Goal: Task Accomplishment & Management: Use online tool/utility

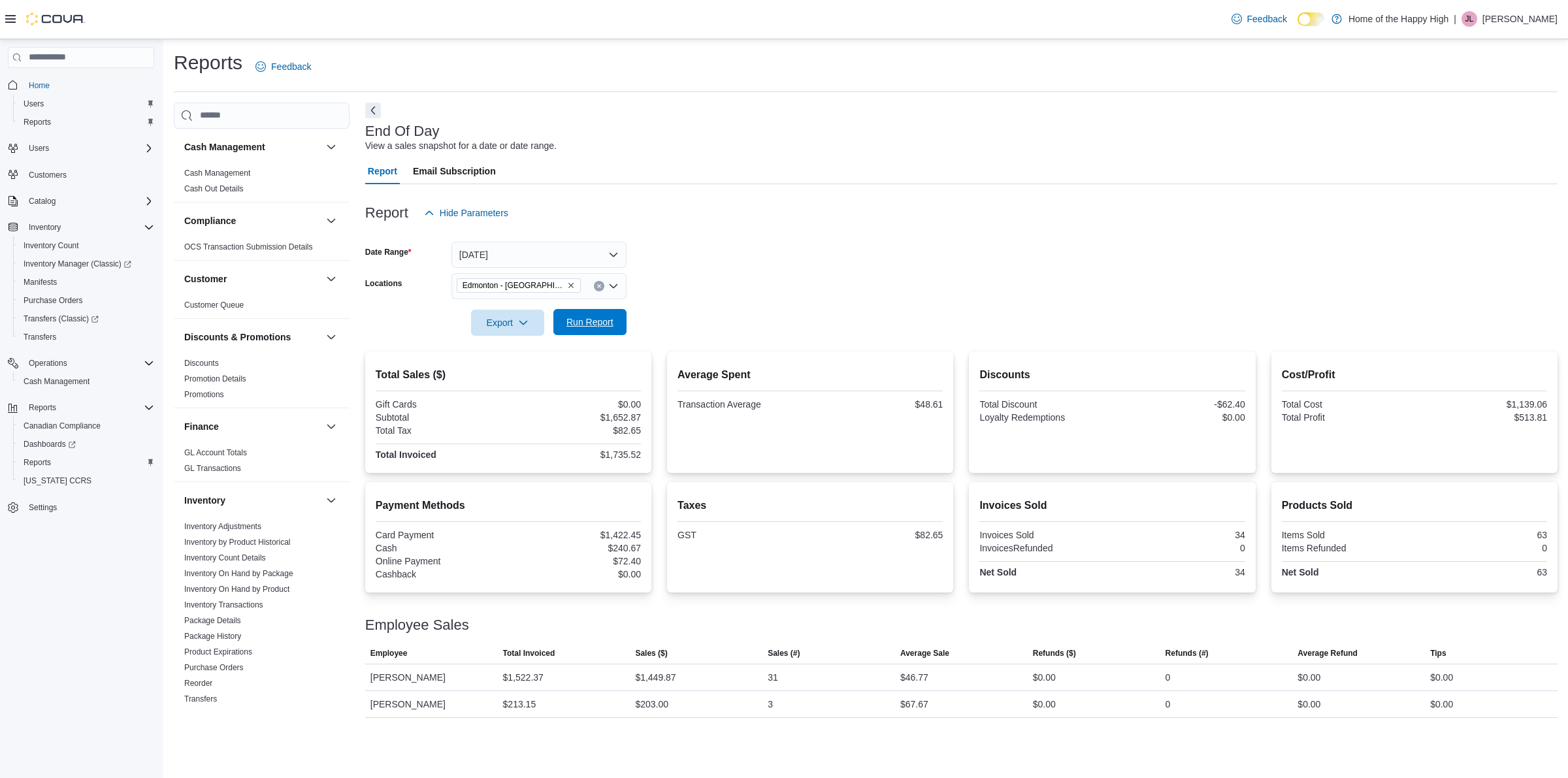
click at [567, 318] on span "Run Report" at bounding box center [590, 322] width 47 height 13
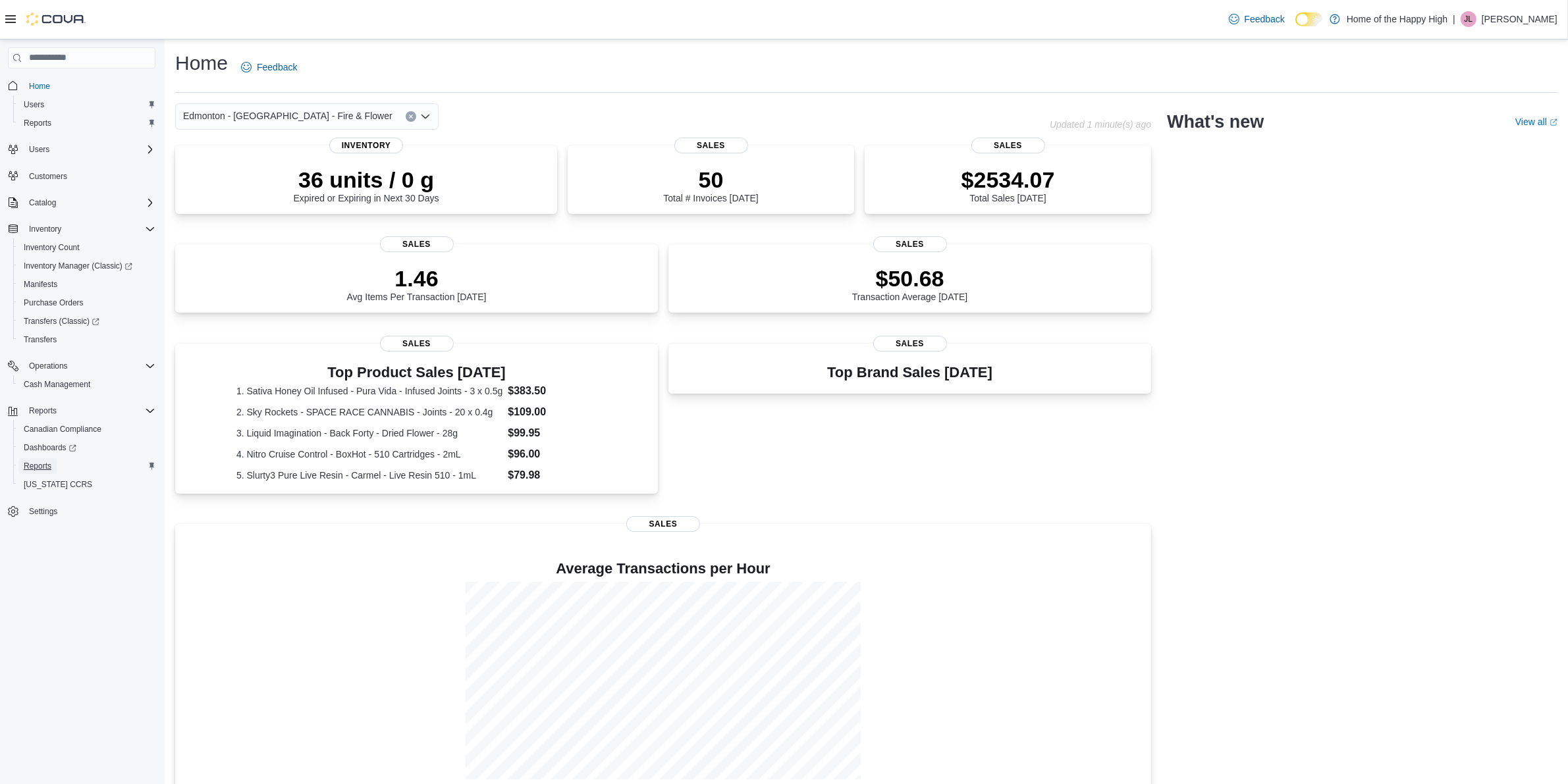
click at [43, 468] on span "Reports" at bounding box center [37, 466] width 28 height 11
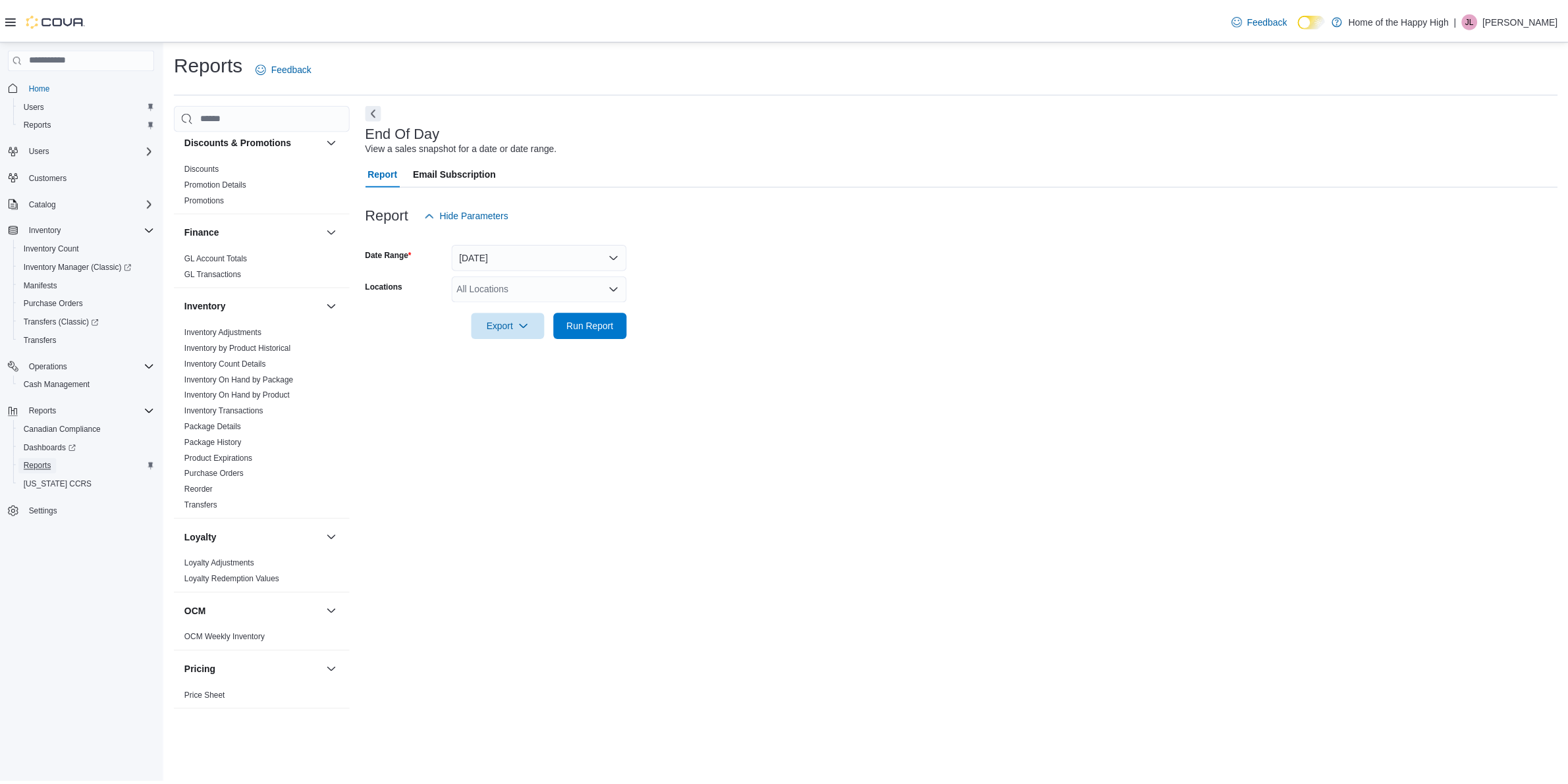
scroll to position [247, 0]
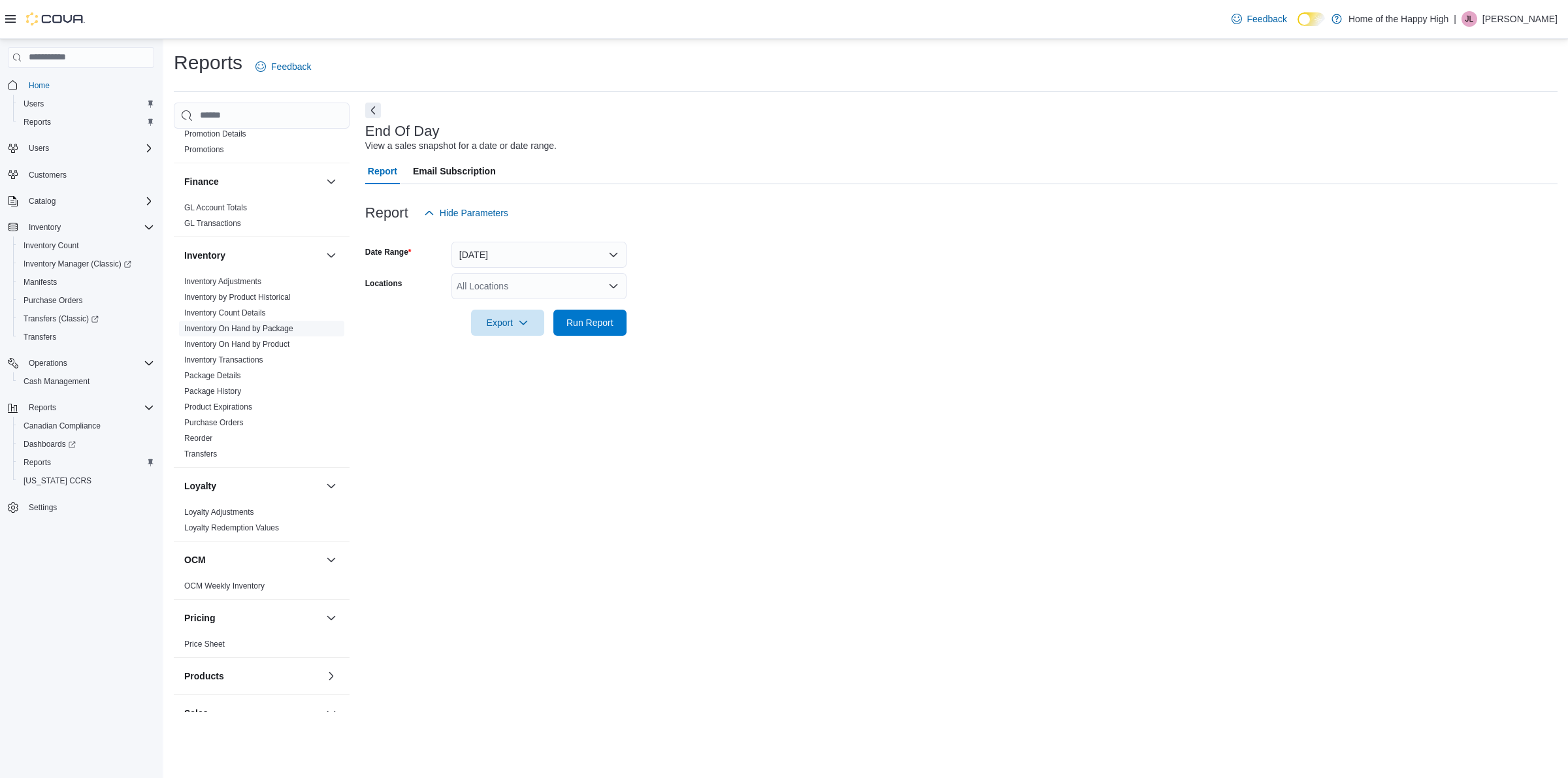
click at [259, 329] on link "Inventory On Hand by Package" at bounding box center [238, 329] width 109 height 9
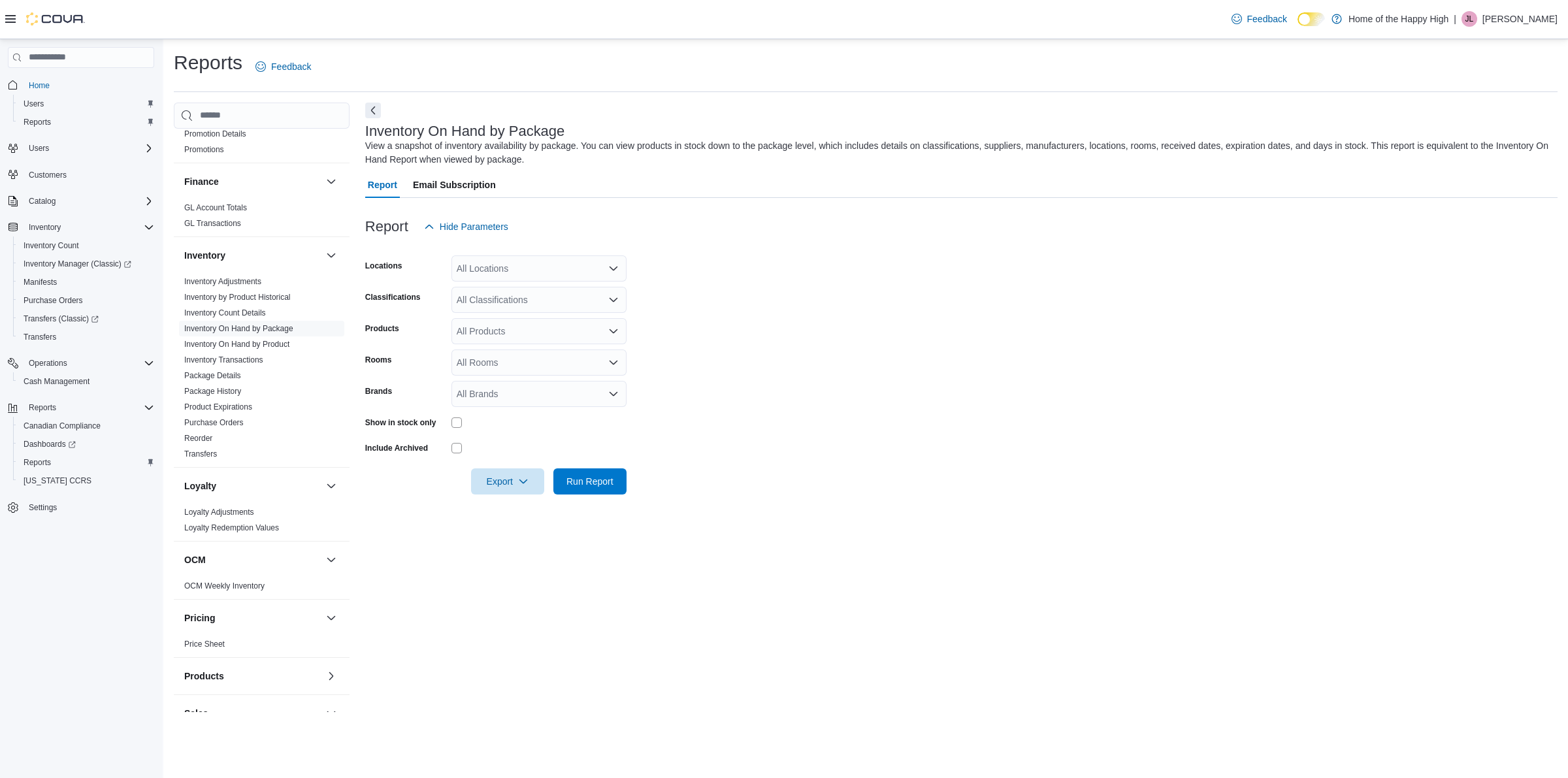
click at [529, 270] on div "All Locations" at bounding box center [539, 268] width 175 height 26
type input "****"
click at [541, 288] on span "Edmonton - [GEOGRAPHIC_DATA] - Fire & Flower" at bounding box center [609, 290] width 208 height 13
drag, startPoint x: 560, startPoint y: 220, endPoint x: 528, endPoint y: 286, distance: 73.3
click at [560, 221] on div "Report Hide Parameters" at bounding box center [961, 226] width 1193 height 26
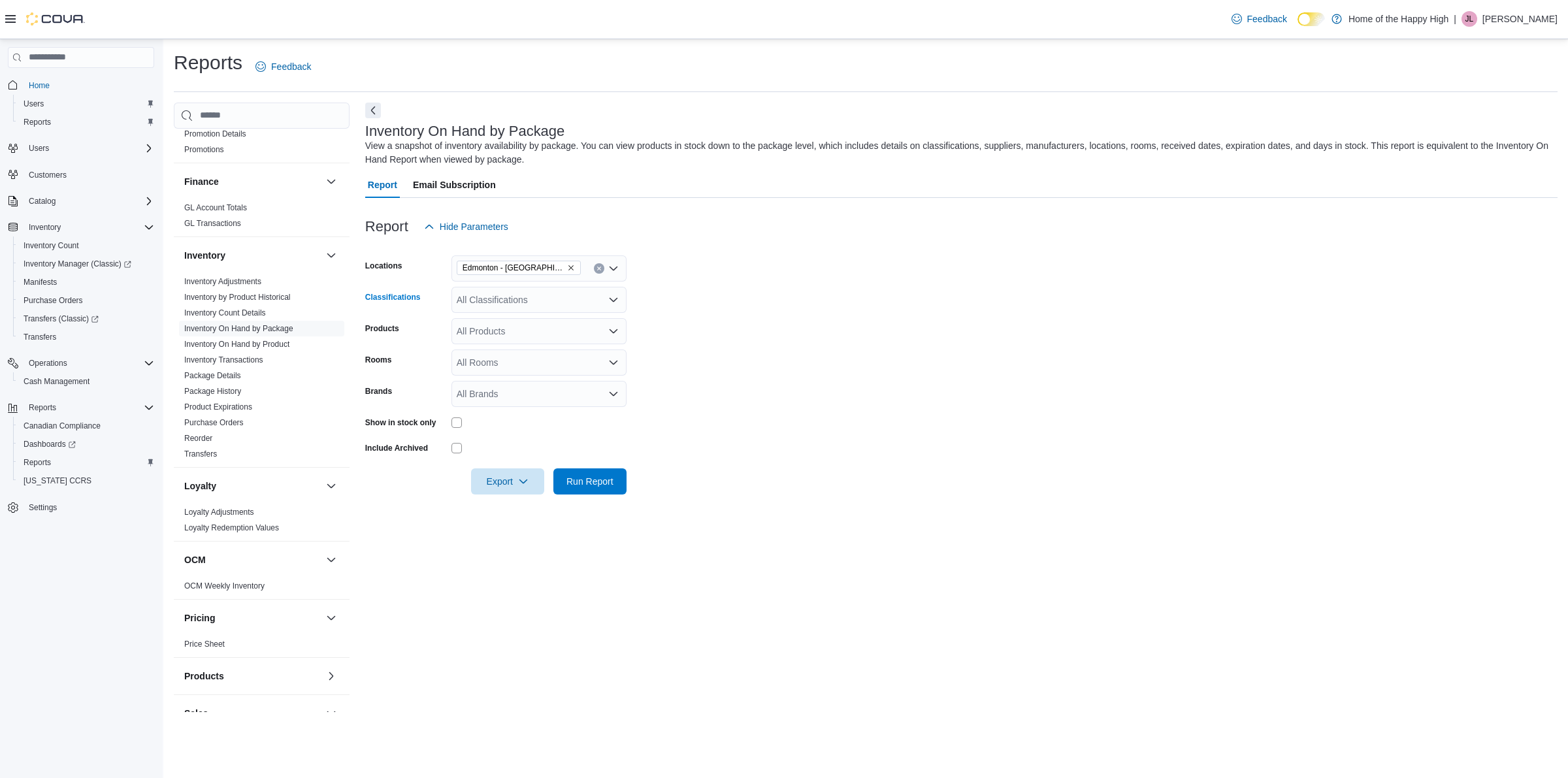
click at [529, 289] on div "All Classifications" at bounding box center [539, 299] width 175 height 26
click at [518, 342] on span "Cannabis" at bounding box center [498, 341] width 38 height 13
click at [814, 285] on form "Locations [GEOGRAPHIC_DATA] - [GEOGRAPHIC_DATA] - Fire & Flower Classifications…" at bounding box center [961, 367] width 1193 height 255
click at [598, 472] on span "Run Report" at bounding box center [590, 481] width 58 height 26
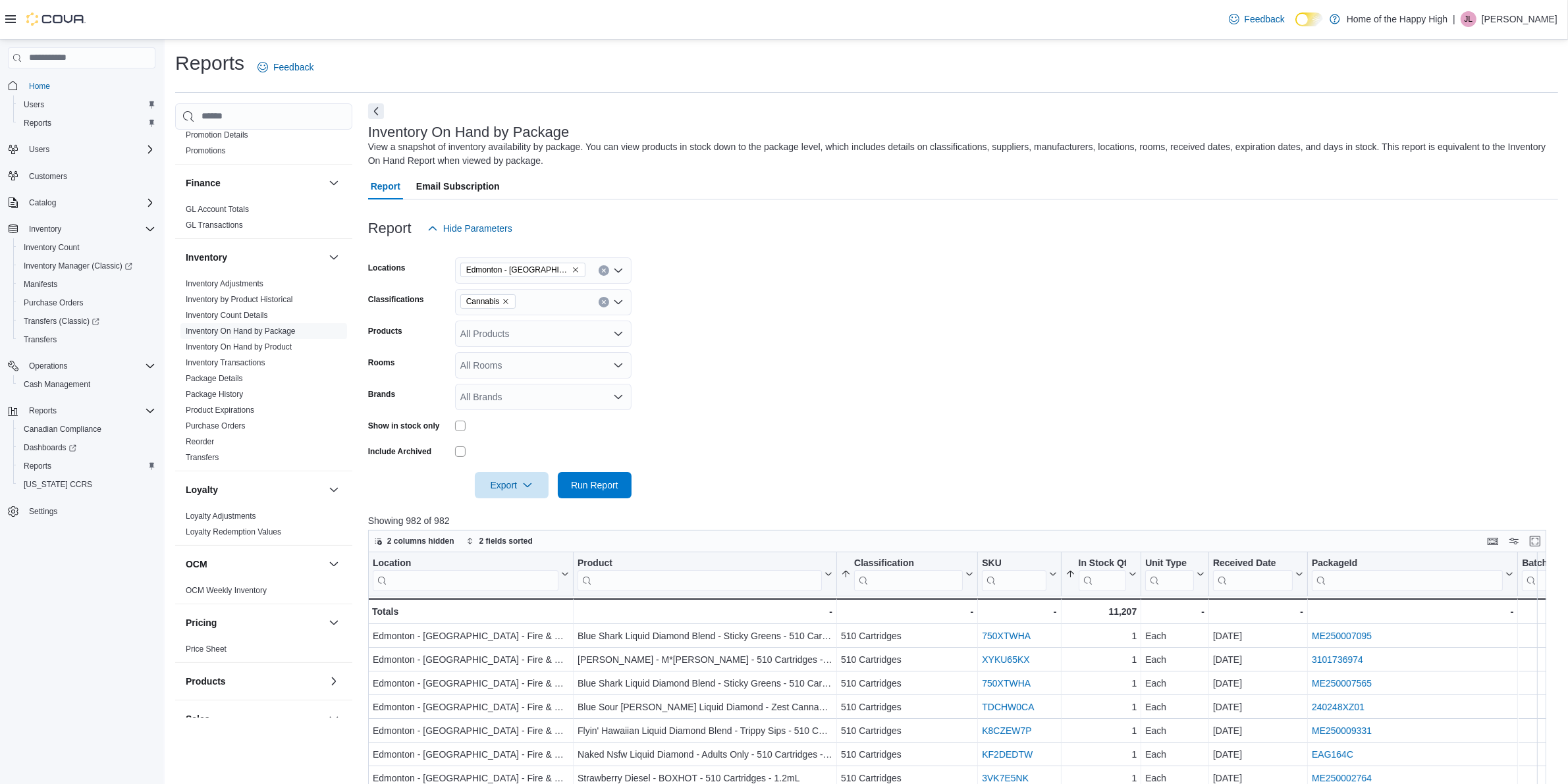
click at [505, 371] on div "All Rooms" at bounding box center [543, 365] width 176 height 27
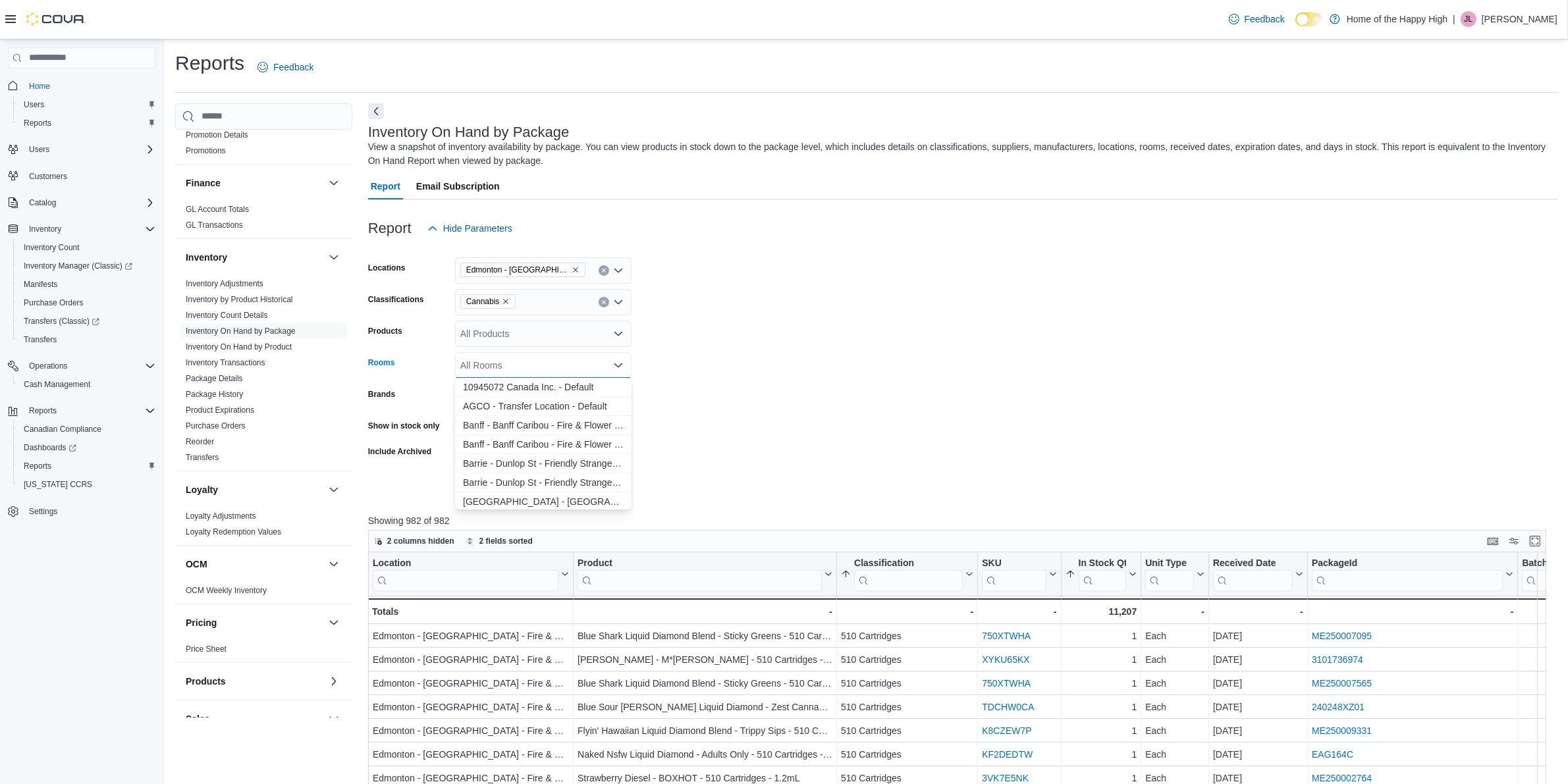
click at [822, 307] on form "Locations [GEOGRAPHIC_DATA] - [GEOGRAPHIC_DATA] - Fire & Flower Classifications…" at bounding box center [963, 370] width 1190 height 257
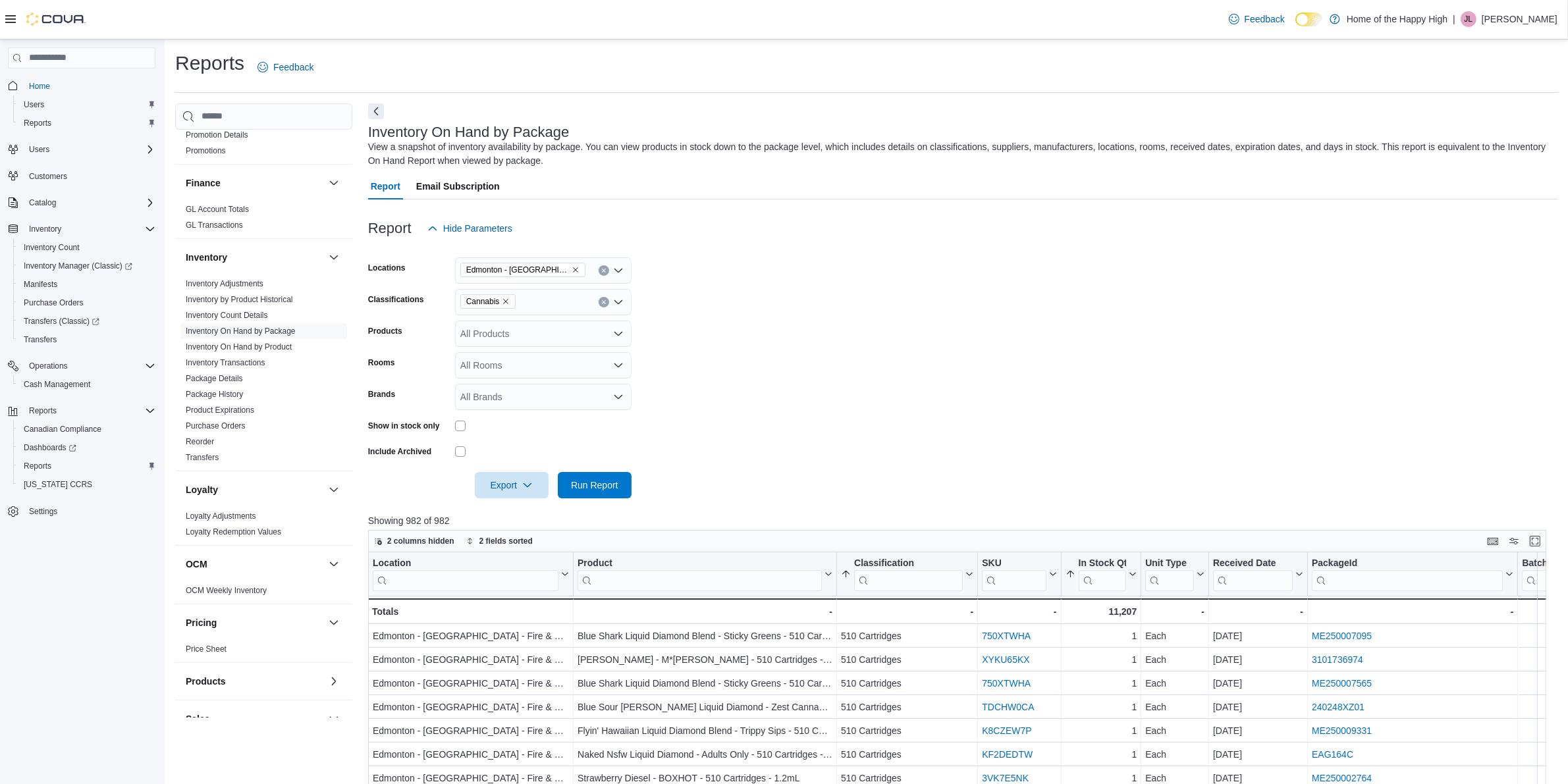
click at [507, 362] on div "All Rooms" at bounding box center [543, 365] width 176 height 27
type input "****"
click at [586, 402] on span "[GEOGRAPHIC_DATA] - [GEOGRAPHIC_DATA] - Fire & Flower - Sellable" at bounding box center [543, 406] width 161 height 13
click at [783, 362] on form "Locations [GEOGRAPHIC_DATA] - [GEOGRAPHIC_DATA] - Fire & Flower Classifications…" at bounding box center [963, 370] width 1190 height 257
click at [581, 482] on span "Run Report" at bounding box center [595, 484] width 47 height 13
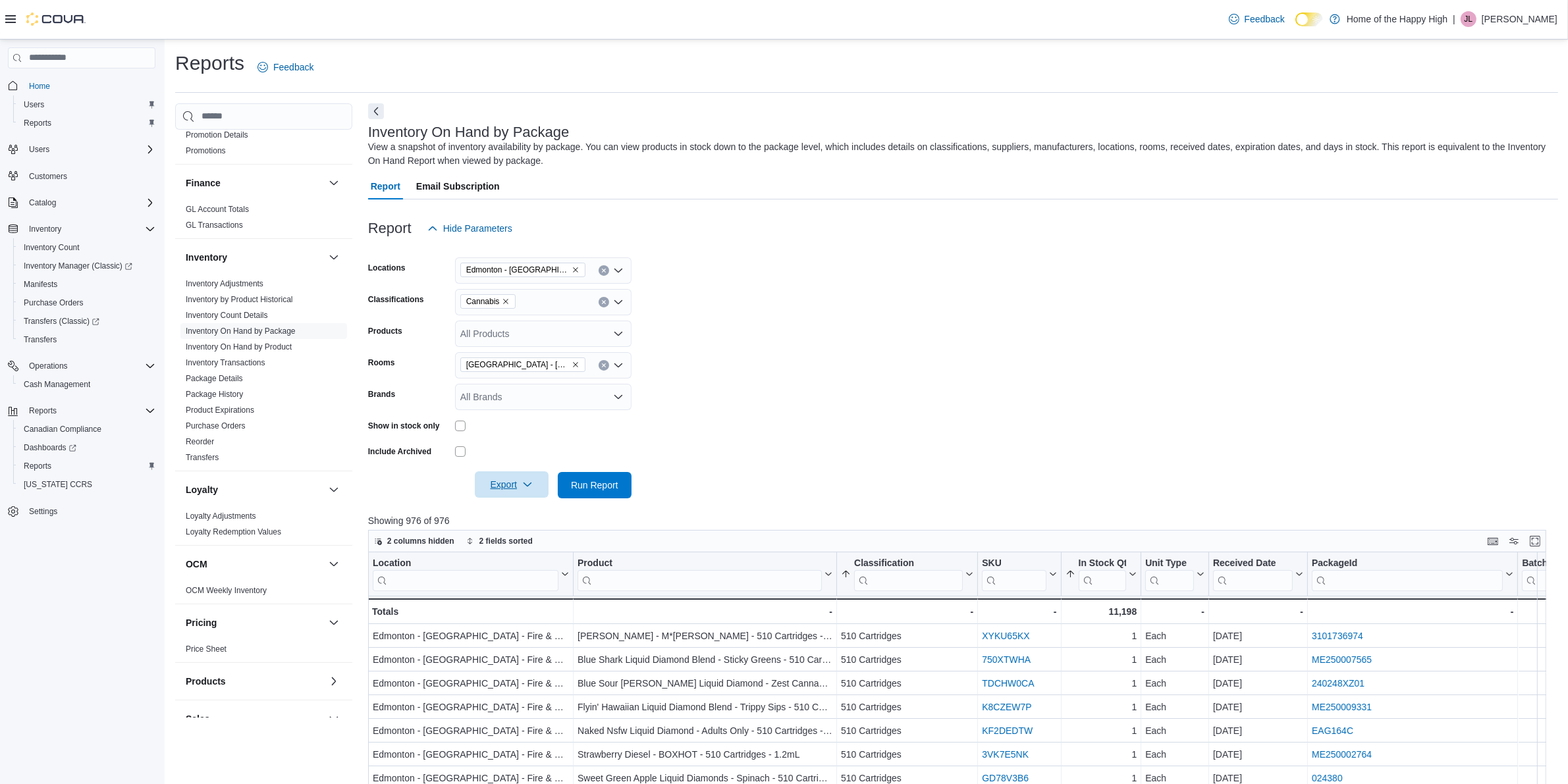
click at [522, 496] on span "Export" at bounding box center [512, 484] width 58 height 27
click at [535, 512] on span "Export to Excel" at bounding box center [513, 511] width 59 height 11
